Goal: Find specific page/section

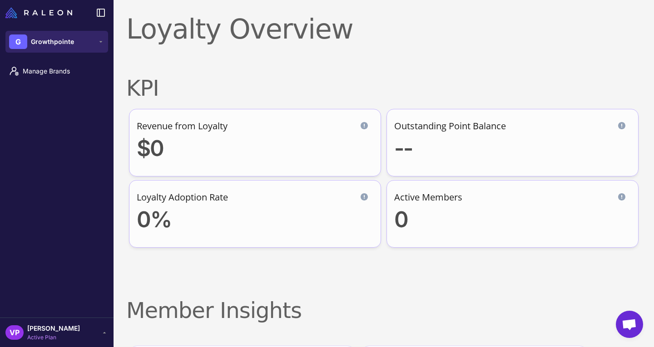
click at [71, 41] on span "Growthpointe" at bounding box center [52, 42] width 43 height 10
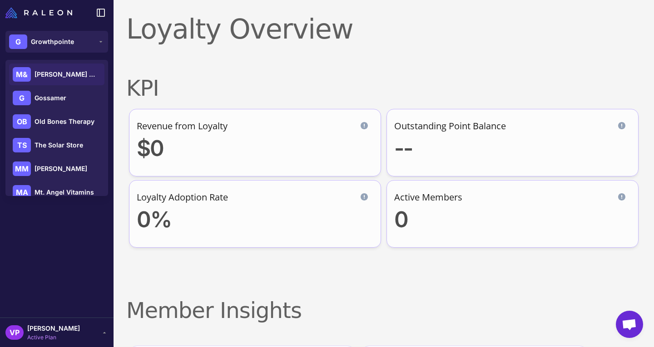
click at [74, 68] on div "M& [PERSON_NAME] & [PERSON_NAME]" at bounding box center [56, 75] width 95 height 22
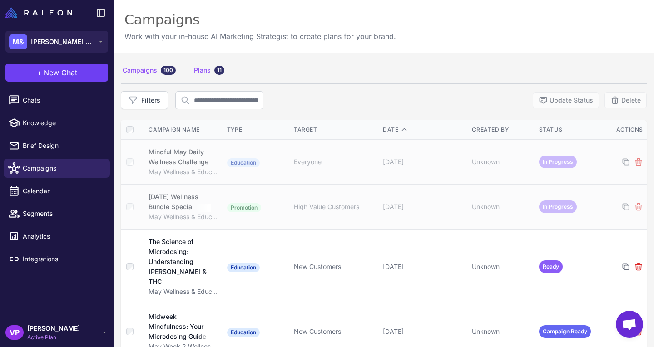
click at [210, 75] on div "Plans 11" at bounding box center [209, 70] width 34 height 25
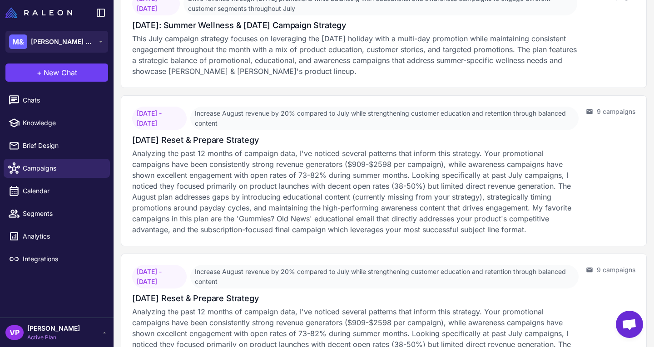
scroll to position [790, 0]
